Goal: Task Accomplishment & Management: Use online tool/utility

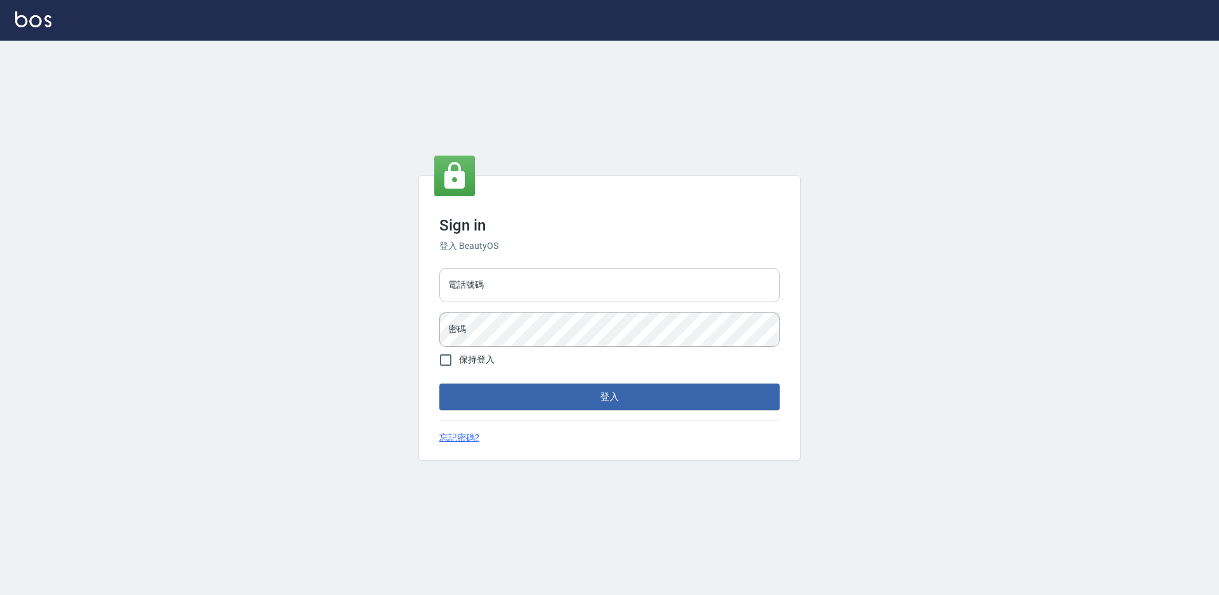
click at [546, 294] on input "電話號碼" at bounding box center [609, 285] width 340 height 34
type input "7805667"
click at [439, 384] on button "登入" at bounding box center [609, 397] width 340 height 27
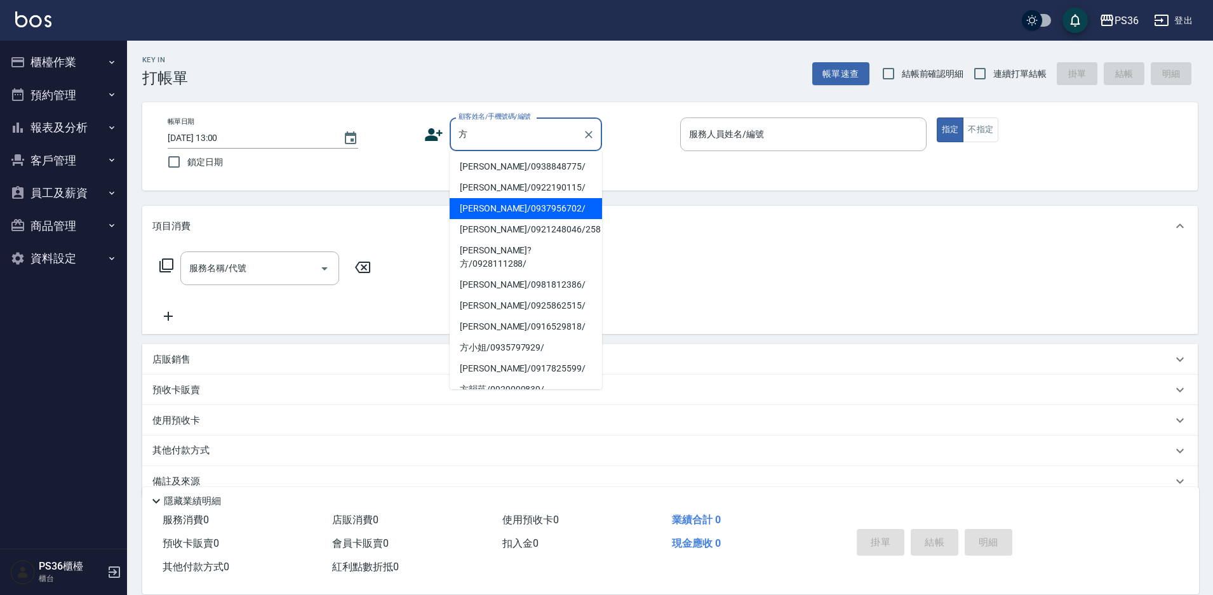
click at [508, 210] on li "[PERSON_NAME]/0937956702/" at bounding box center [526, 208] width 152 height 21
type input "[PERSON_NAME]/0937956702/"
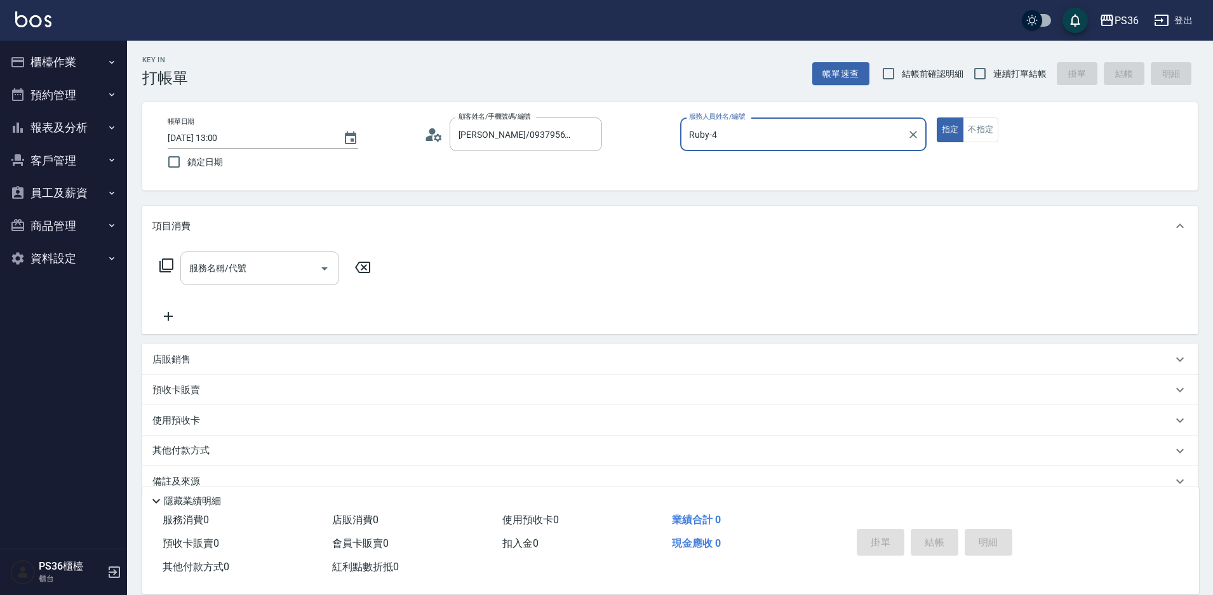
type input "Ruby-4"
click at [240, 271] on div "服務名稱/代號 服務名稱/代號" at bounding box center [259, 268] width 159 height 34
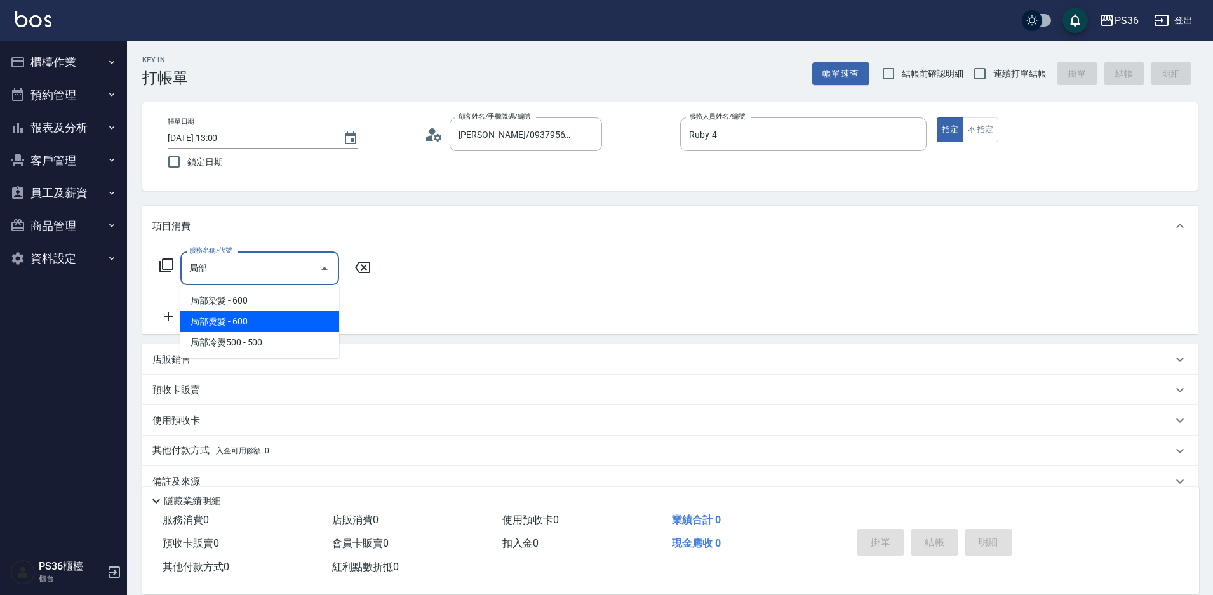
click at [283, 315] on span "局部燙髮 - 600" at bounding box center [259, 321] width 159 height 21
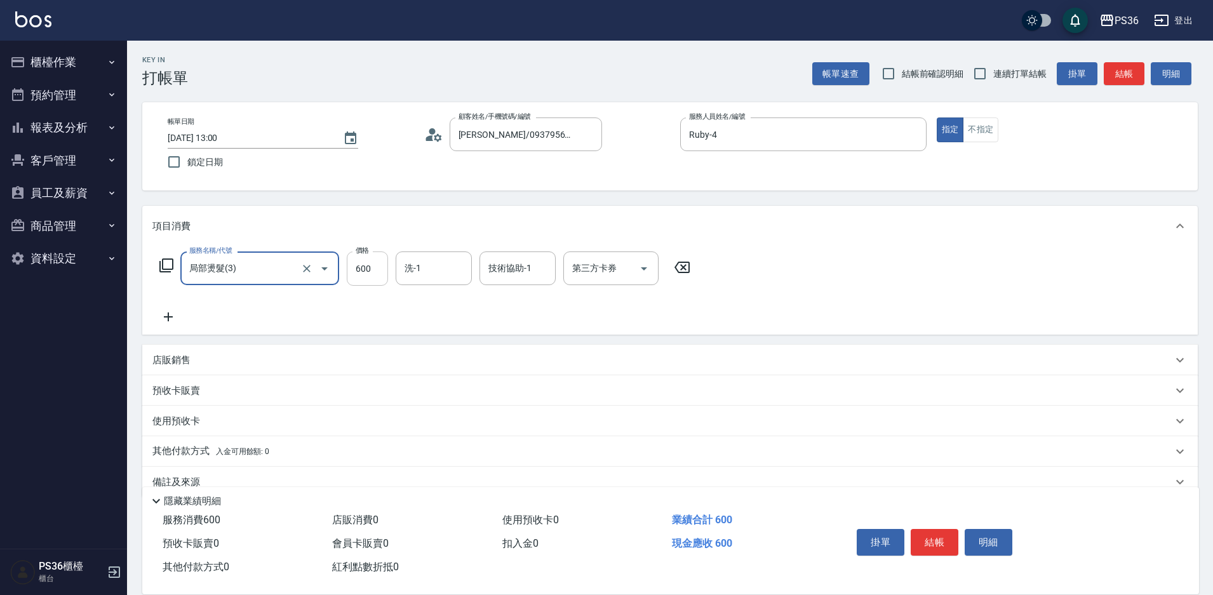
type input "局部燙髮(3)"
click at [368, 272] on input "600" at bounding box center [367, 268] width 41 height 34
type input "2000"
click at [937, 541] on button "結帳" at bounding box center [935, 542] width 48 height 27
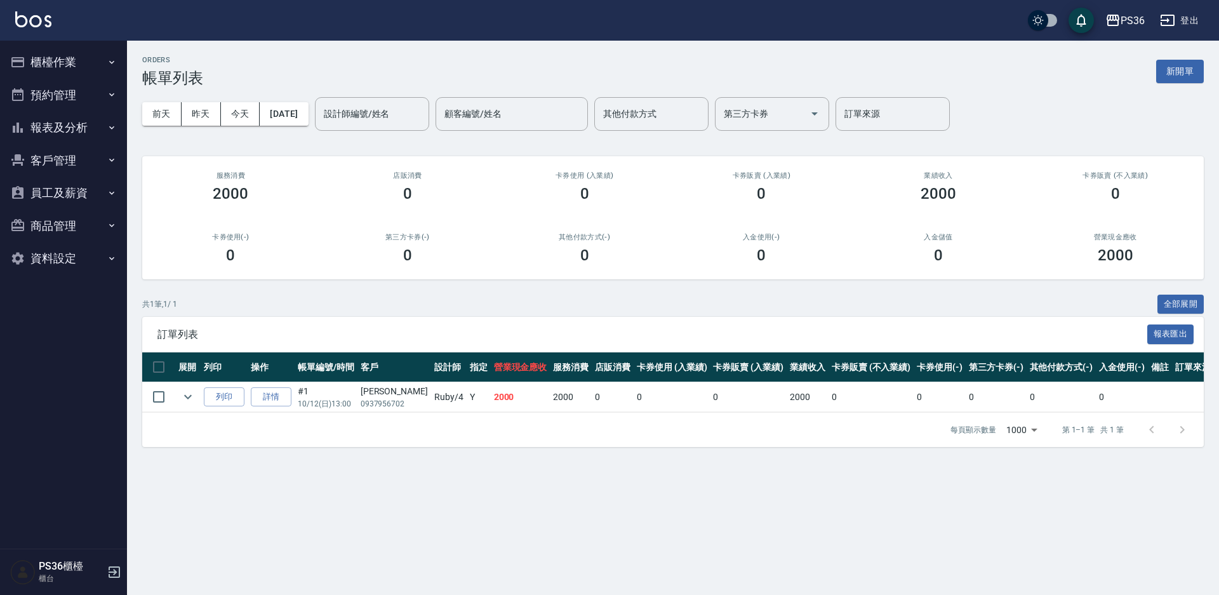
click at [73, 65] on button "櫃檯作業" at bounding box center [63, 62] width 117 height 33
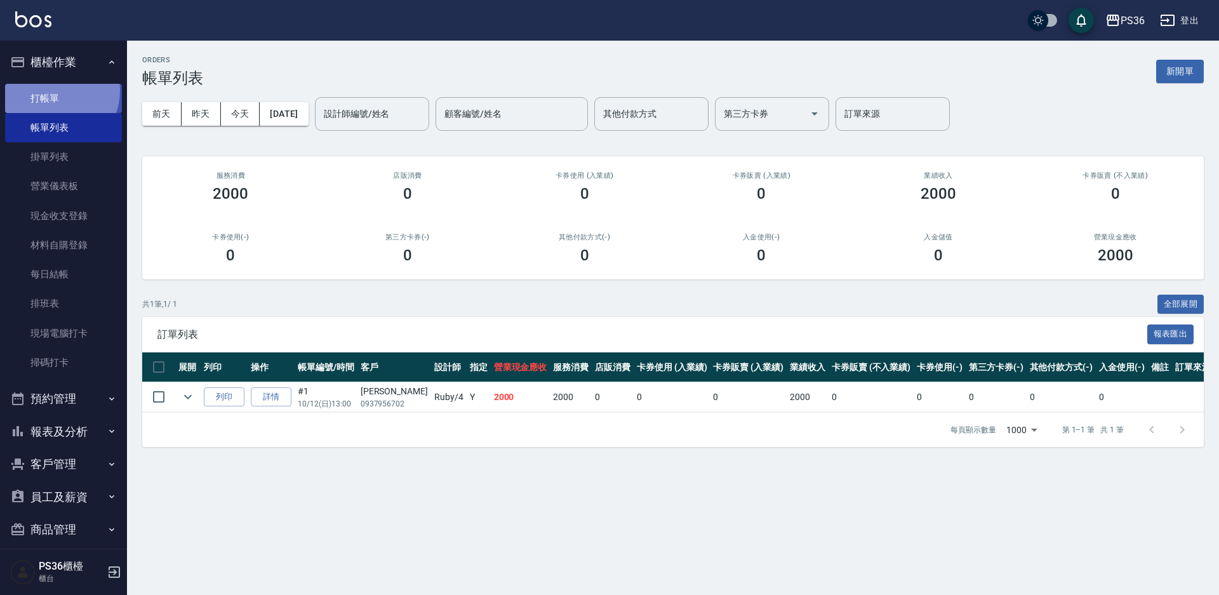
click at [53, 90] on link "打帳單" at bounding box center [63, 98] width 117 height 29
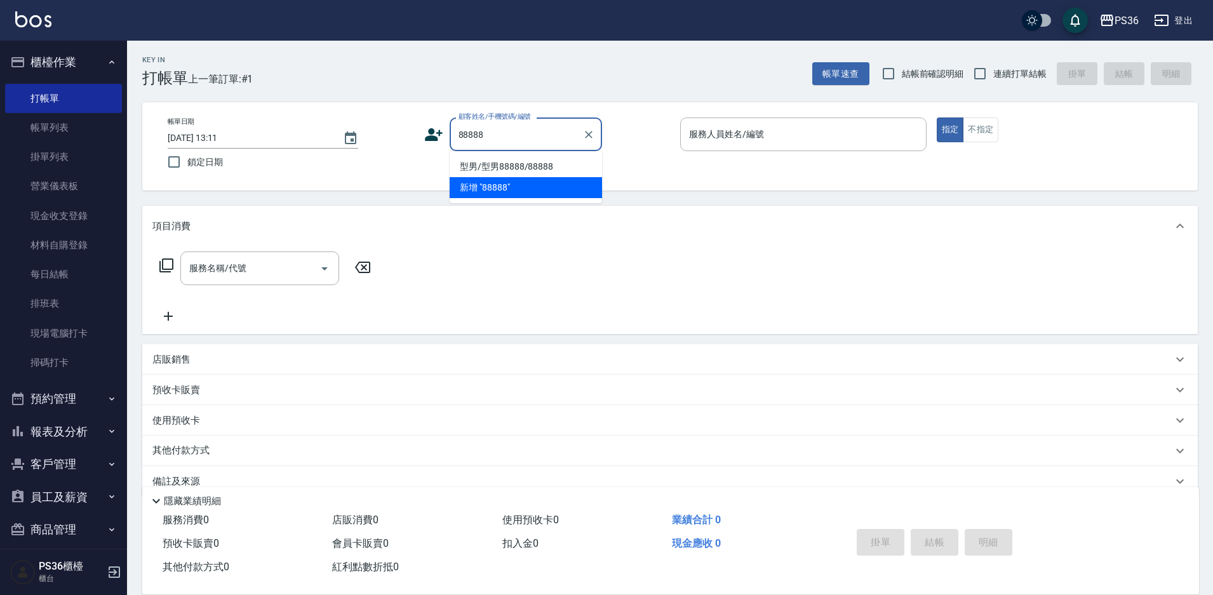
click at [474, 166] on li "型男/型男88888/88888" at bounding box center [526, 166] width 152 height 21
type input "型男/型男88888/88888"
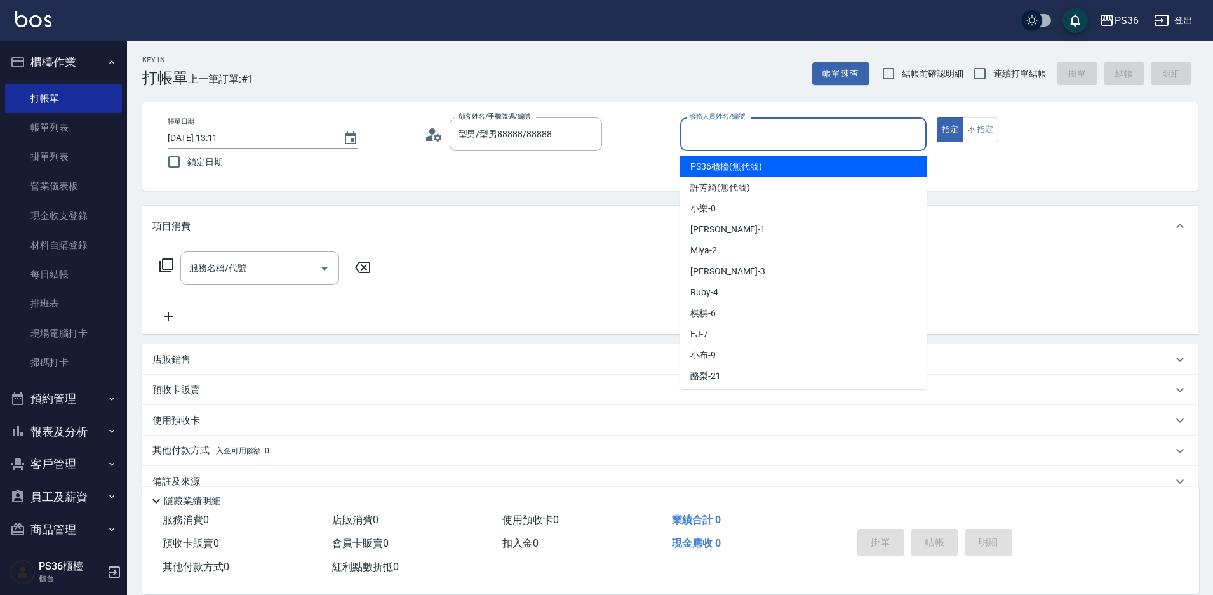
click at [857, 139] on input "服務人員姓名/編號" at bounding box center [803, 134] width 235 height 22
type input "Miya-2"
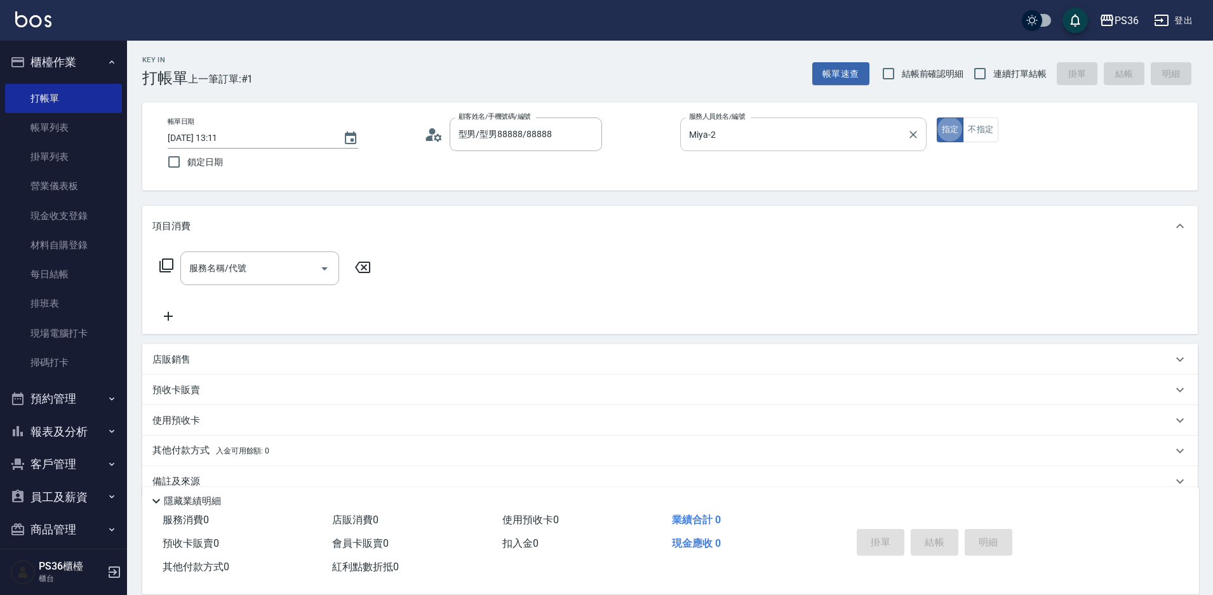
type button "true"
click at [947, 124] on button "指定" at bounding box center [950, 129] width 27 height 25
click at [250, 269] on input "服務名稱/代號" at bounding box center [250, 268] width 128 height 22
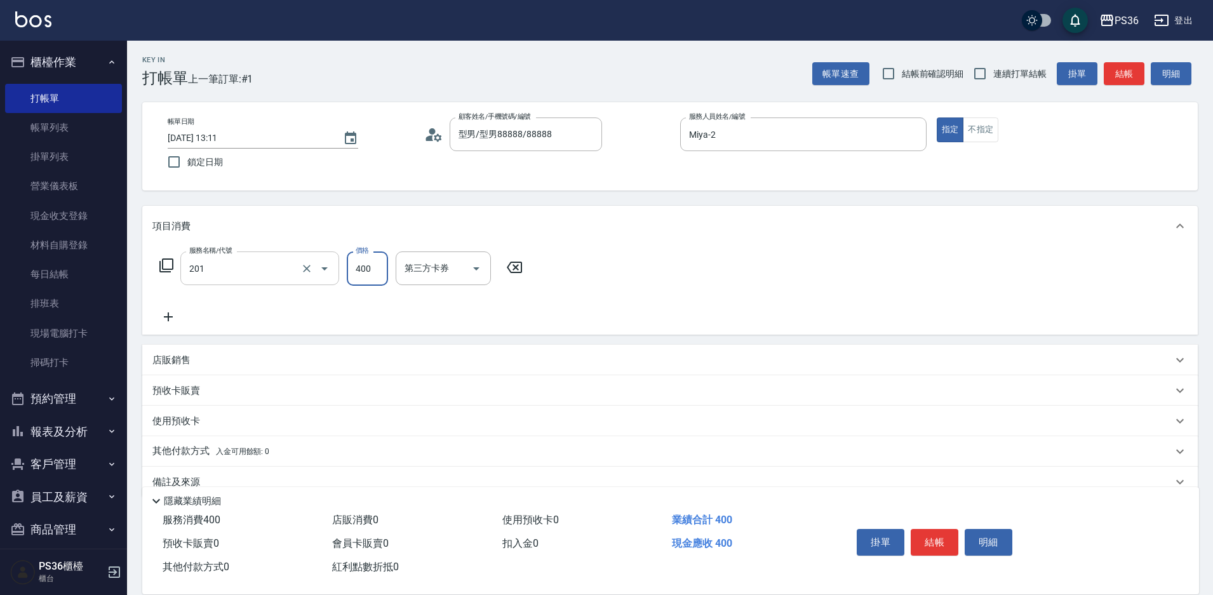
type input "C級洗剪(201)"
click at [923, 532] on button "結帳" at bounding box center [935, 542] width 48 height 27
